Goal: Task Accomplishment & Management: Complete application form

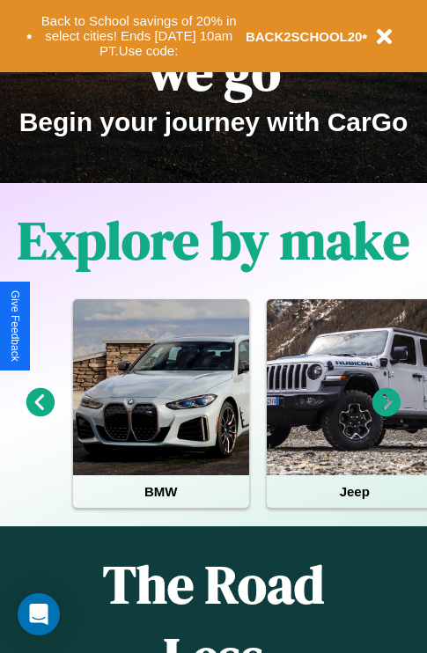
scroll to position [271, 0]
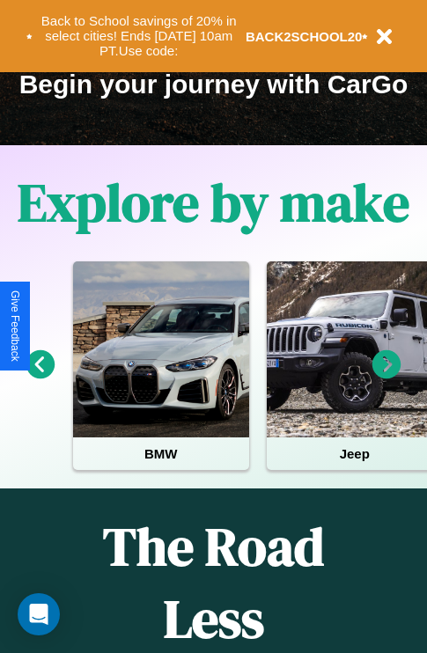
click at [386, 377] on icon at bounding box center [386, 364] width 29 height 29
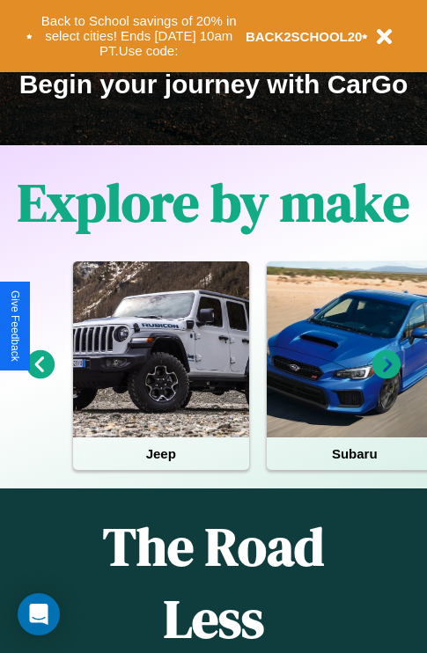
click at [386, 377] on icon at bounding box center [386, 364] width 29 height 29
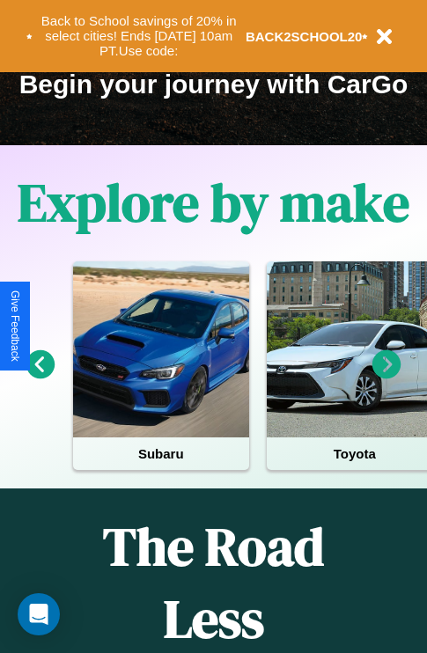
click at [386, 377] on icon at bounding box center [386, 364] width 29 height 29
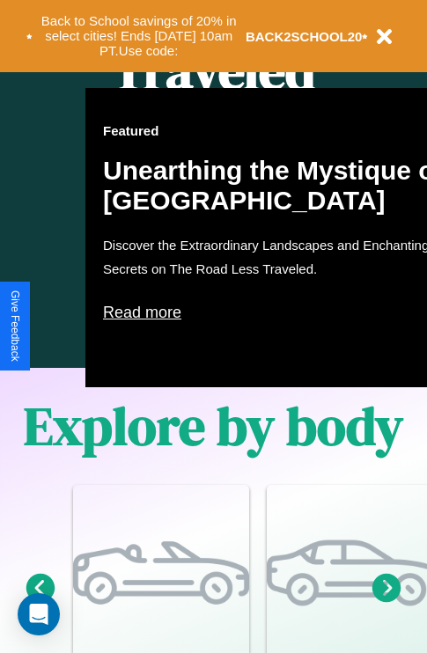
scroll to position [1371, 0]
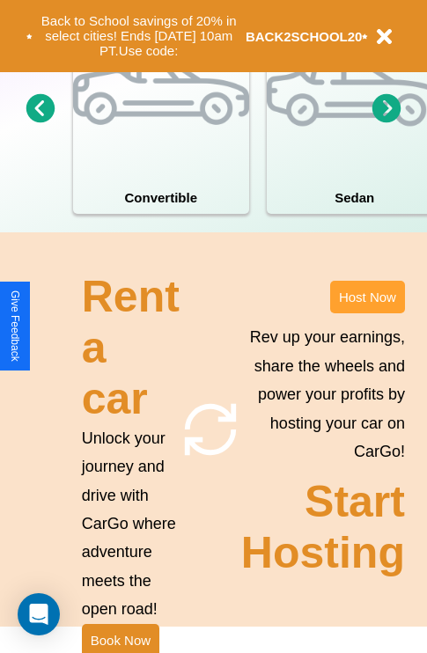
click at [367, 313] on button "Host Now" at bounding box center [367, 297] width 75 height 33
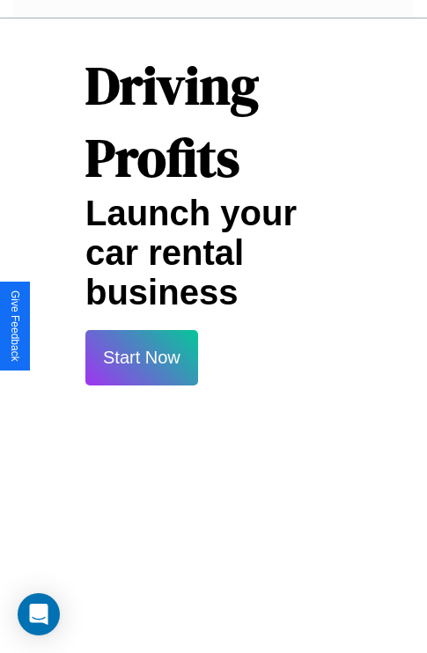
scroll to position [2865, 0]
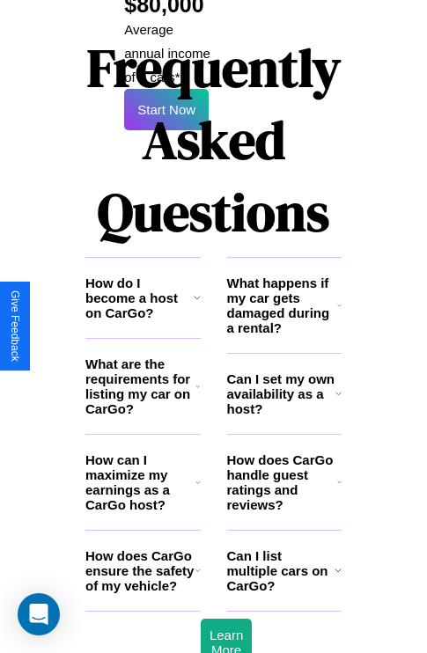
click at [197, 379] on icon at bounding box center [197, 386] width 4 height 14
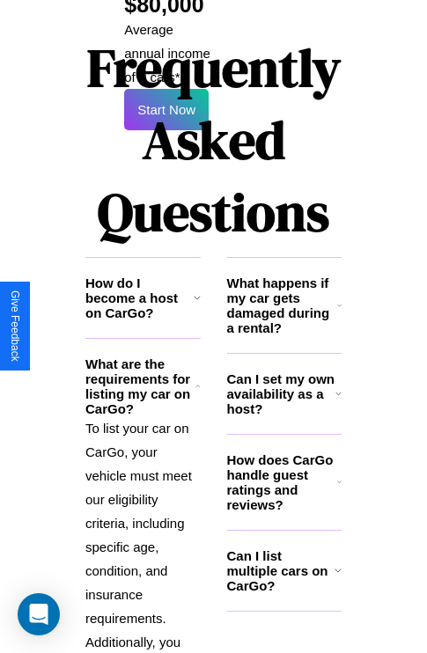
click at [337, 563] on icon at bounding box center [337, 570] width 7 height 14
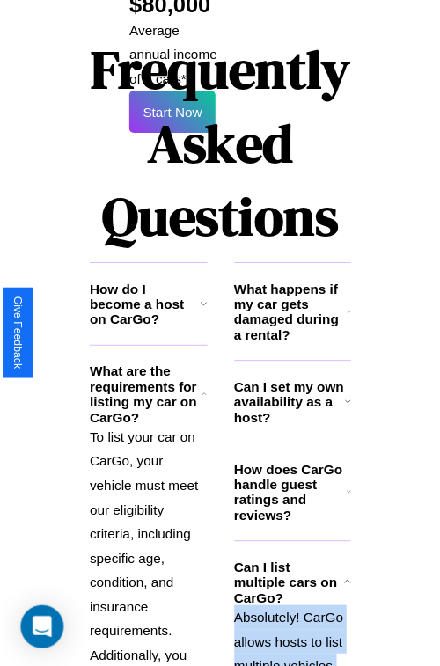
scroll to position [1247, 0]
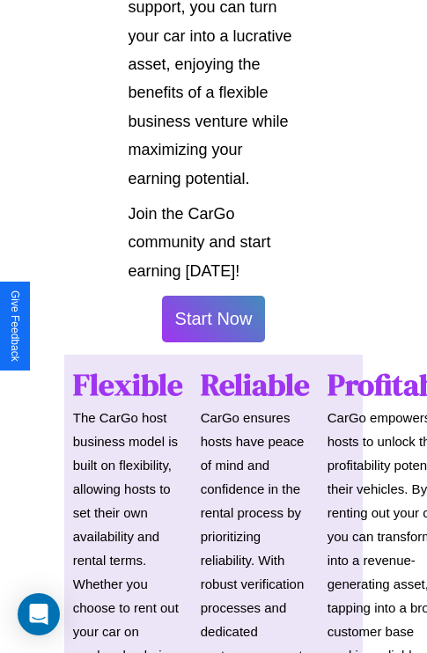
click at [213, 326] on button "Start Now" at bounding box center [214, 319] width 104 height 47
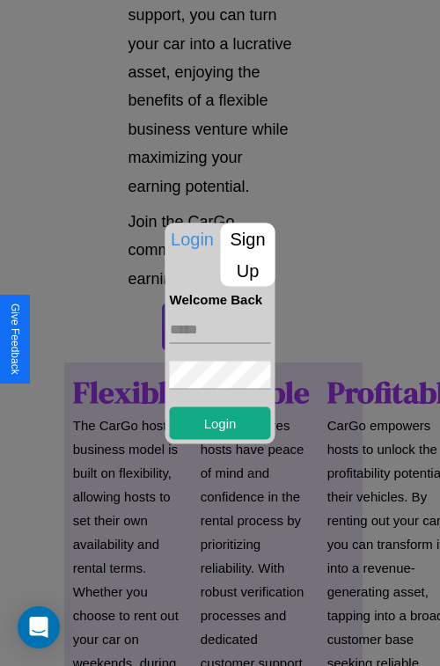
click at [247, 254] on p "Sign Up" at bounding box center [248, 254] width 55 height 63
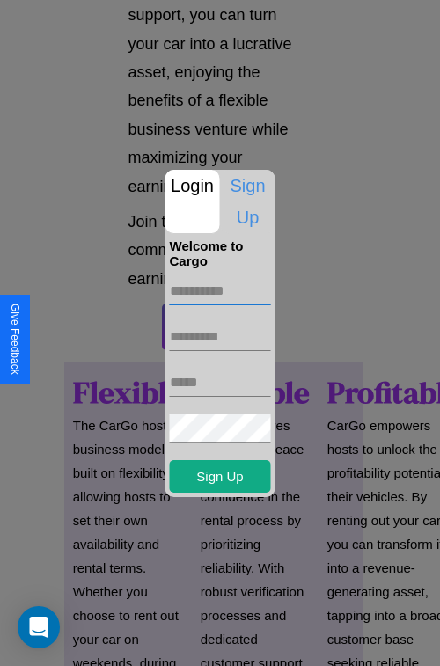
click at [220, 290] on input "text" at bounding box center [220, 291] width 101 height 28
type input "****"
click at [220, 336] on input "text" at bounding box center [220, 337] width 101 height 28
type input "********"
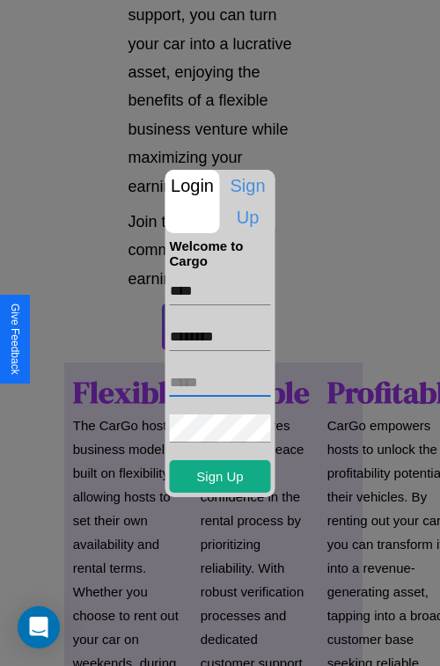
click at [220, 382] on input "text" at bounding box center [220, 383] width 101 height 28
type input "**********"
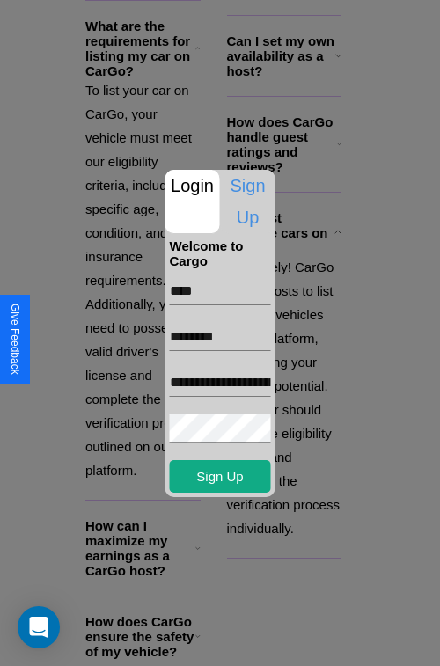
click at [226, 642] on div at bounding box center [220, 333] width 440 height 666
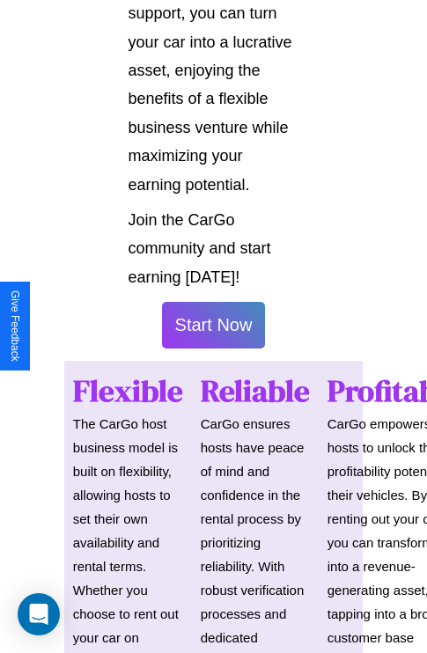
click at [213, 333] on button "Start Now" at bounding box center [214, 325] width 104 height 47
